Goal: Book appointment/travel/reservation

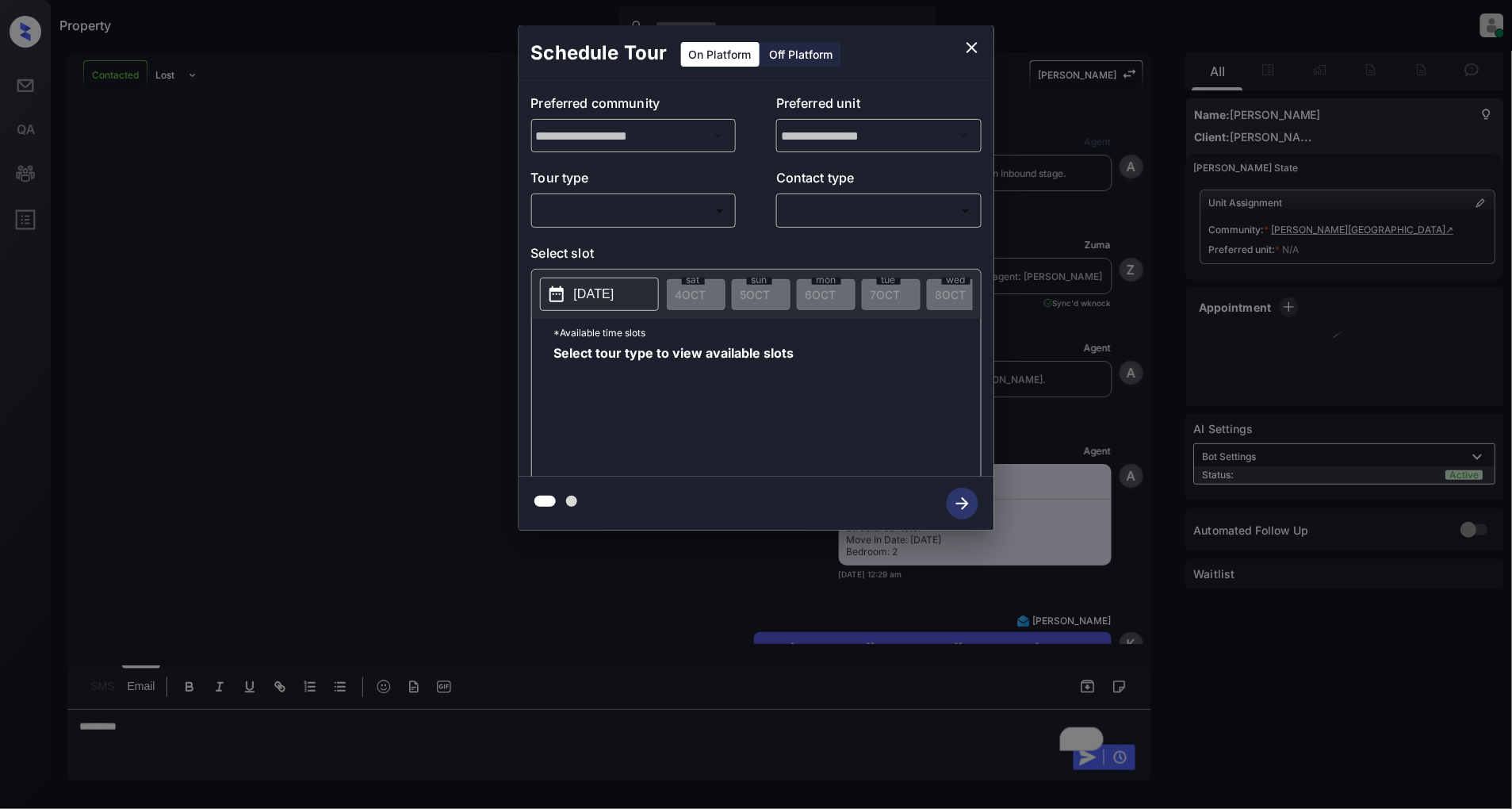
scroll to position [3431, 0]
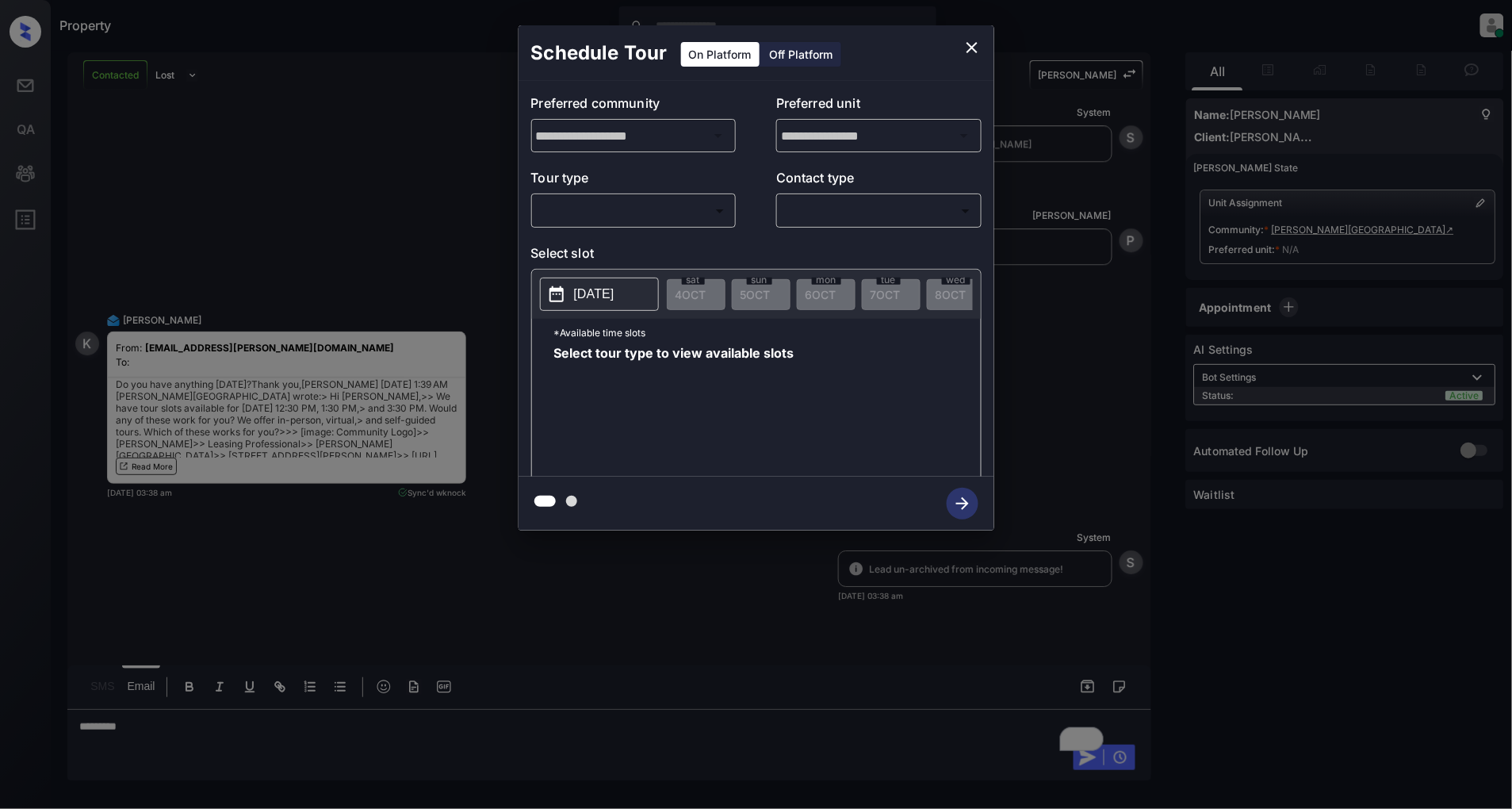
click at [653, 217] on body "Property [PERSON_NAME] Online Set yourself offline Set yourself on break Profil…" at bounding box center [756, 404] width 1512 height 809
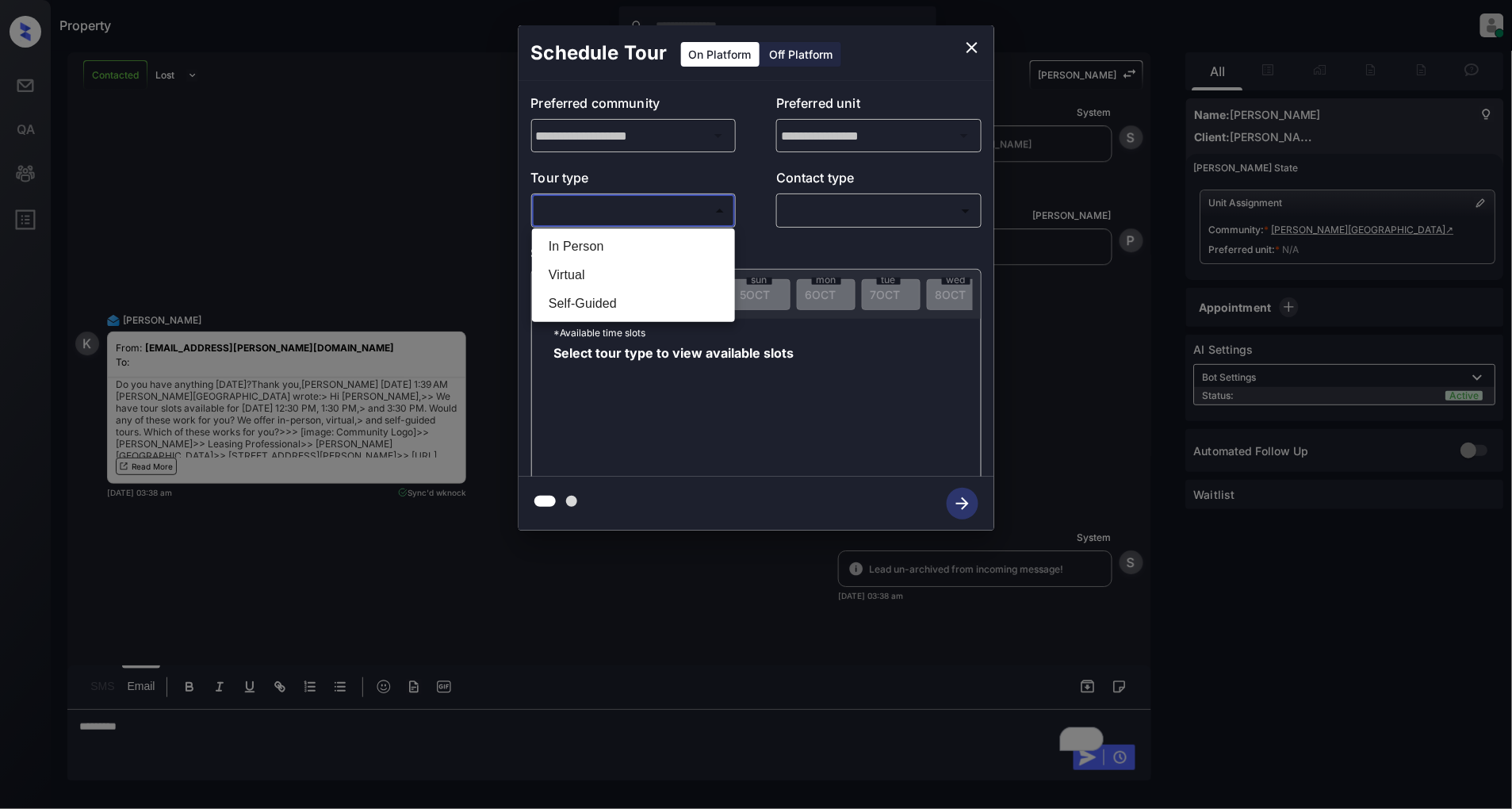
click at [585, 256] on li "In Person" at bounding box center [634, 247] width 195 height 28
type input "********"
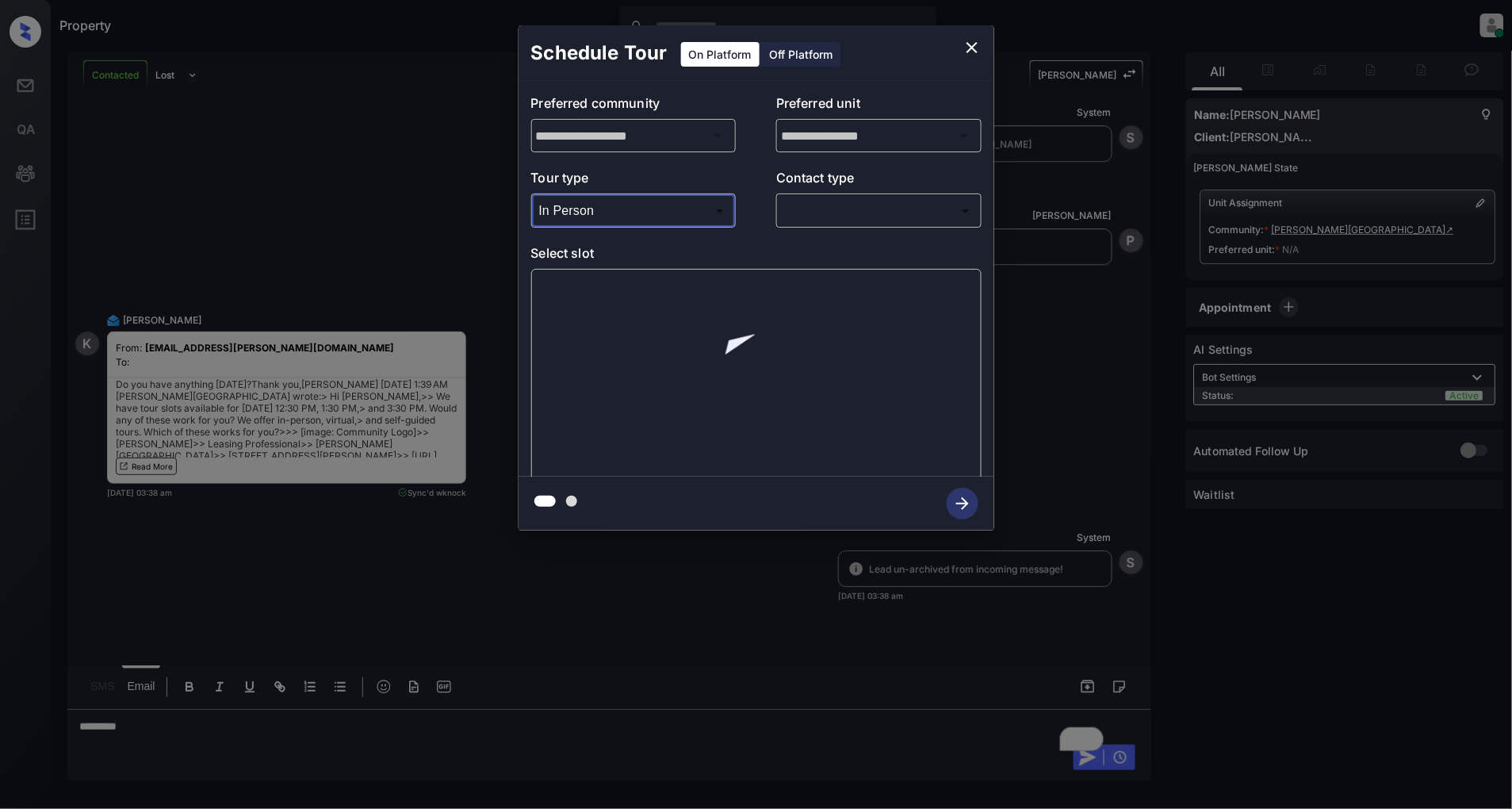
click at [839, 212] on body "Property [PERSON_NAME] Online Set yourself offline Set yourself on break Profil…" at bounding box center [756, 404] width 1512 height 809
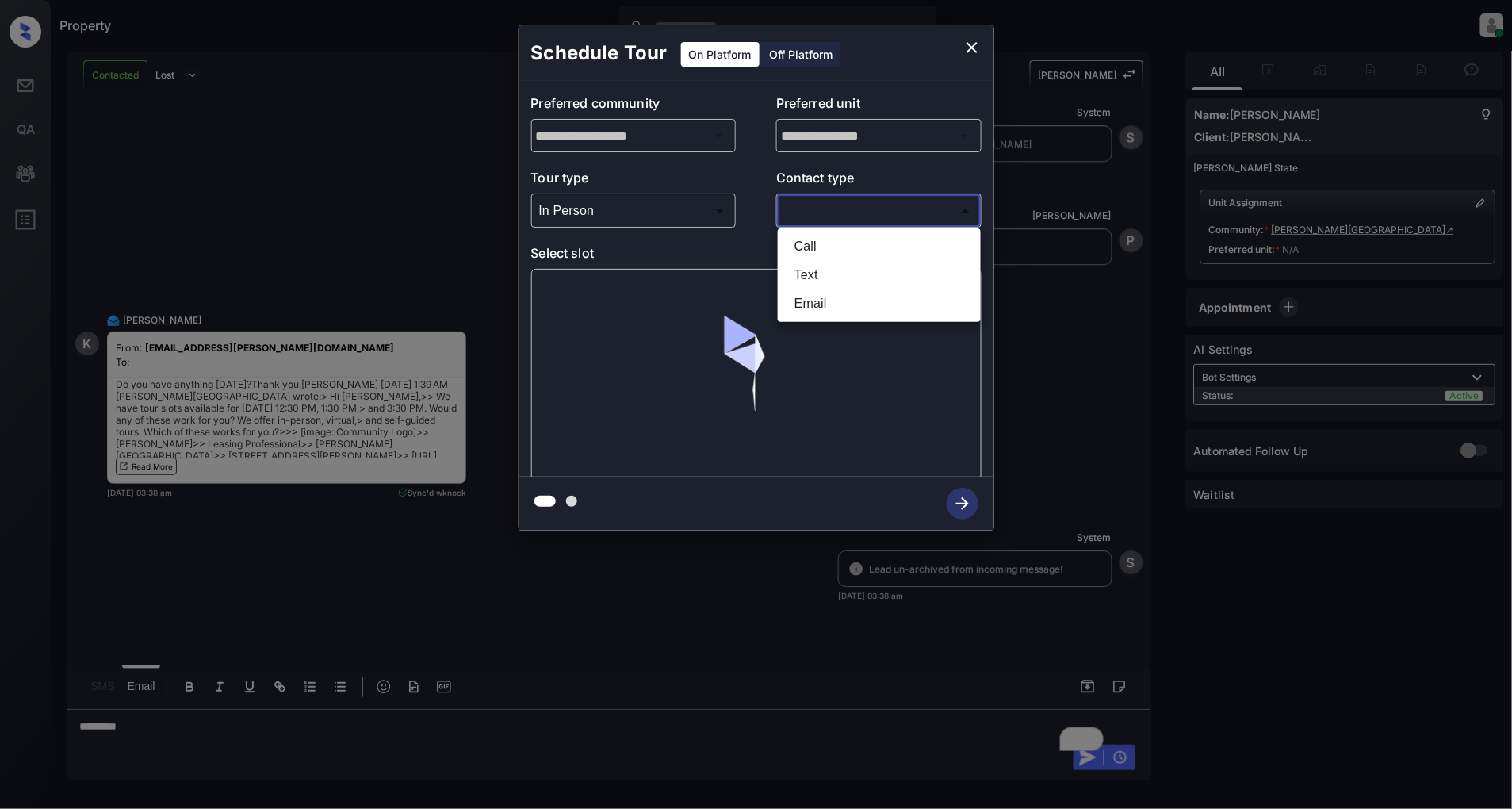
click at [810, 273] on li "Text" at bounding box center [879, 275] width 195 height 28
type input "****"
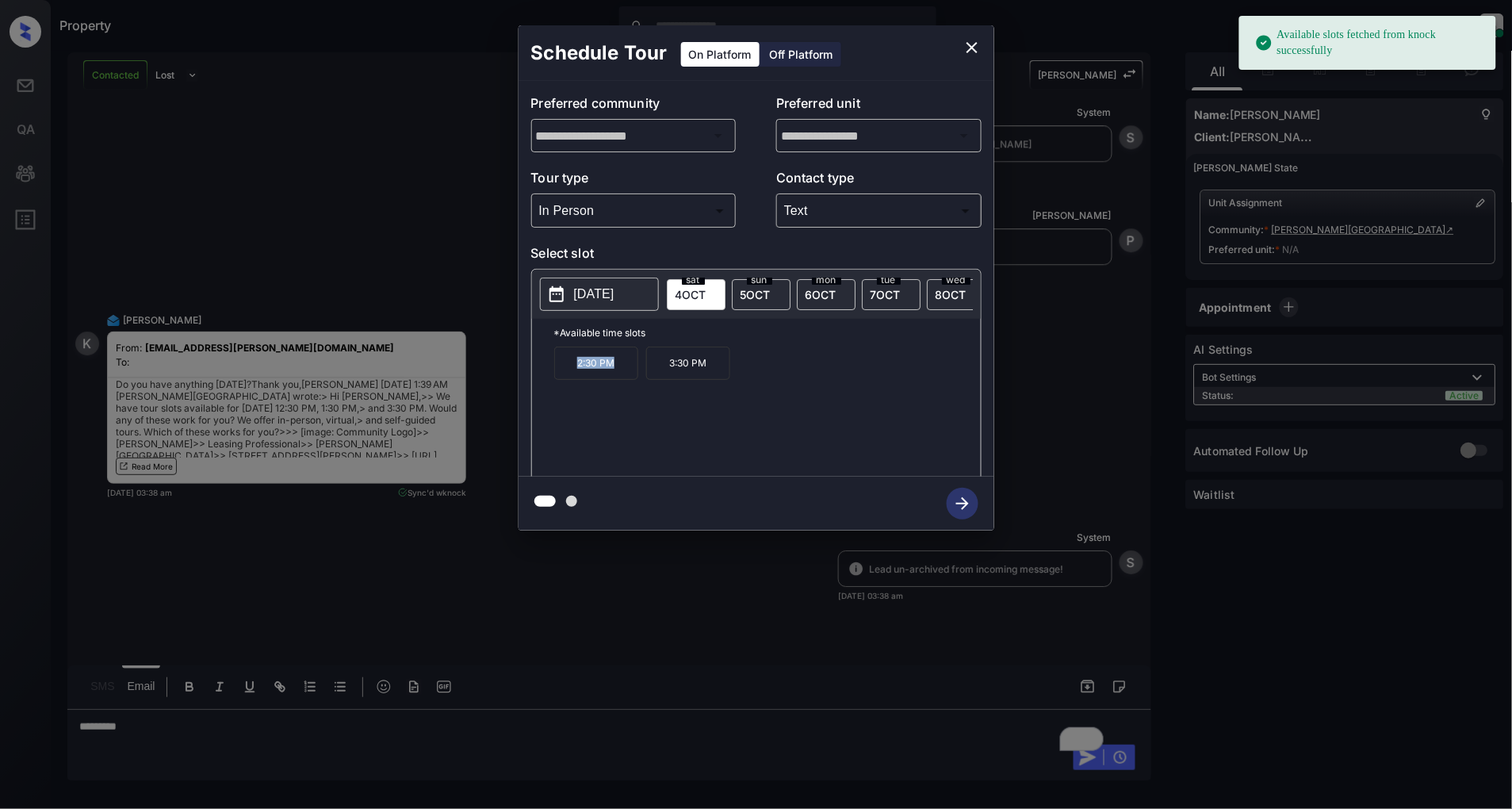
drag, startPoint x: 613, startPoint y: 375, endPoint x: 551, endPoint y: 378, distance: 62.1
click at [551, 378] on div "*Available time slots 2:30 PM 3:30 PM" at bounding box center [756, 401] width 449 height 163
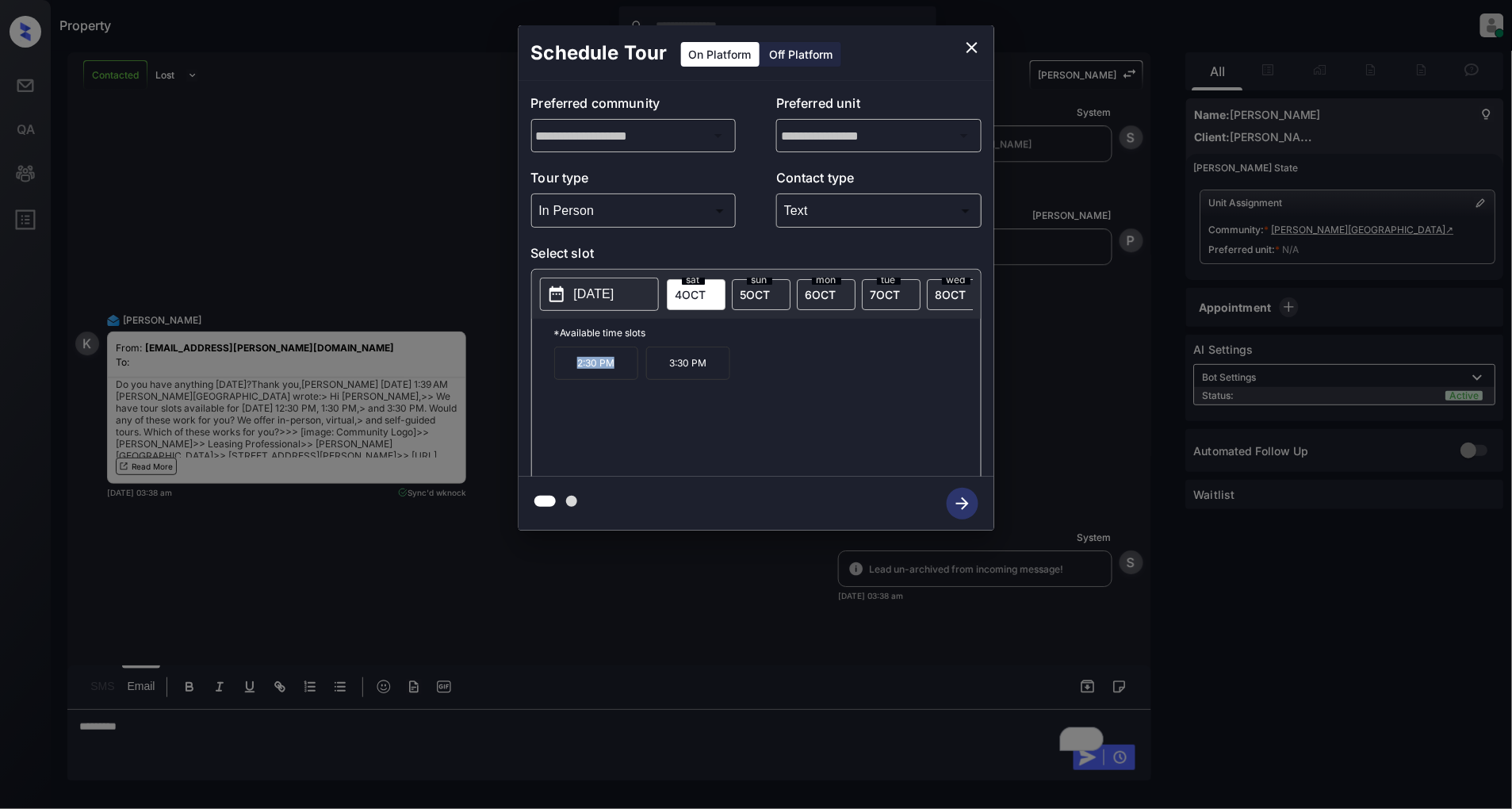
copy p "2:30 PM"
drag, startPoint x: 710, startPoint y: 375, endPoint x: 659, endPoint y: 373, distance: 51.0
click at [659, 373] on p "3:30 PM" at bounding box center [688, 363] width 84 height 34
copy p "3:30 PM"
click at [977, 50] on icon "close" at bounding box center [972, 48] width 19 height 19
